Goal: Information Seeking & Learning: Learn about a topic

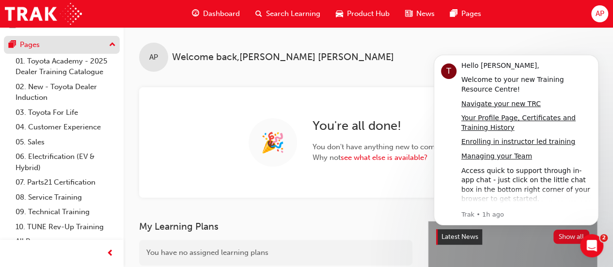
scroll to position [85, 0]
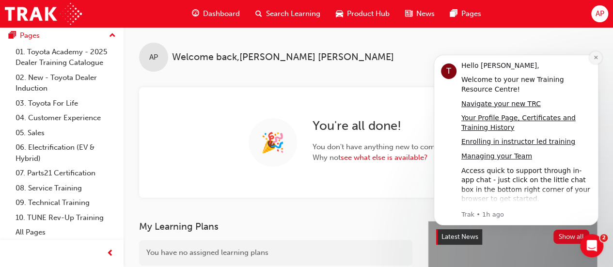
click at [595, 58] on icon "Dismiss notification" at bounding box center [595, 57] width 3 height 3
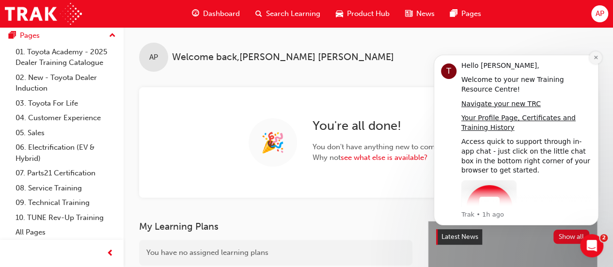
click at [596, 56] on icon "Dismiss notification" at bounding box center [595, 57] width 5 height 5
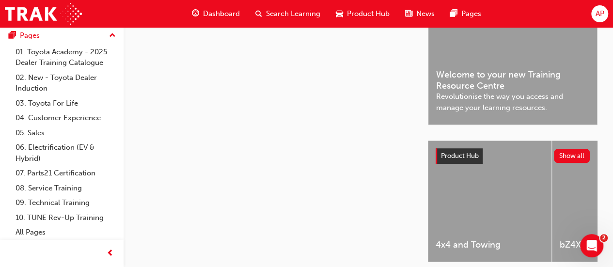
scroll to position [0, 0]
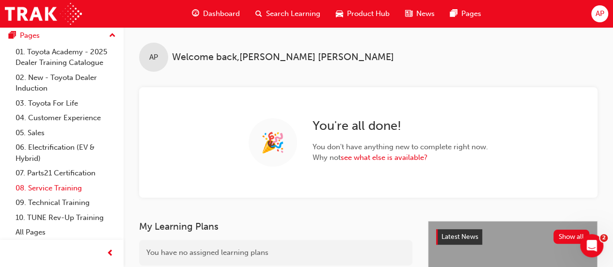
click at [47, 186] on link "08. Service Training" at bounding box center [66, 188] width 108 height 15
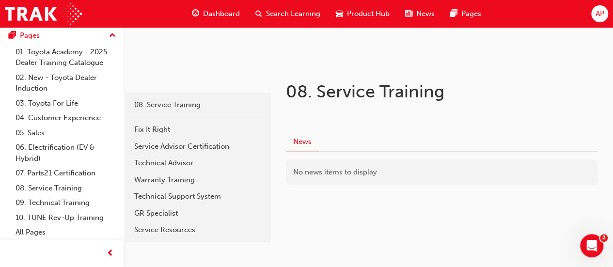
scroll to position [134, 0]
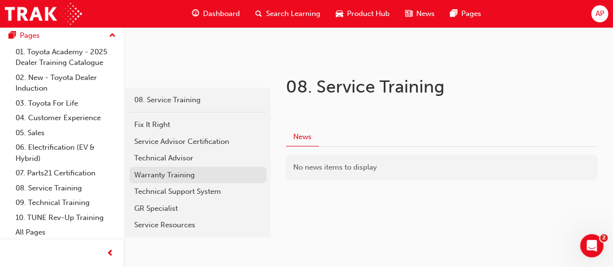
click at [160, 174] on div "Warranty Training" at bounding box center [197, 175] width 127 height 11
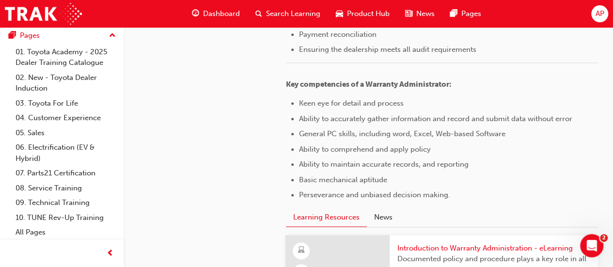
scroll to position [484, 0]
